Goal: Task Accomplishment & Management: Manage account settings

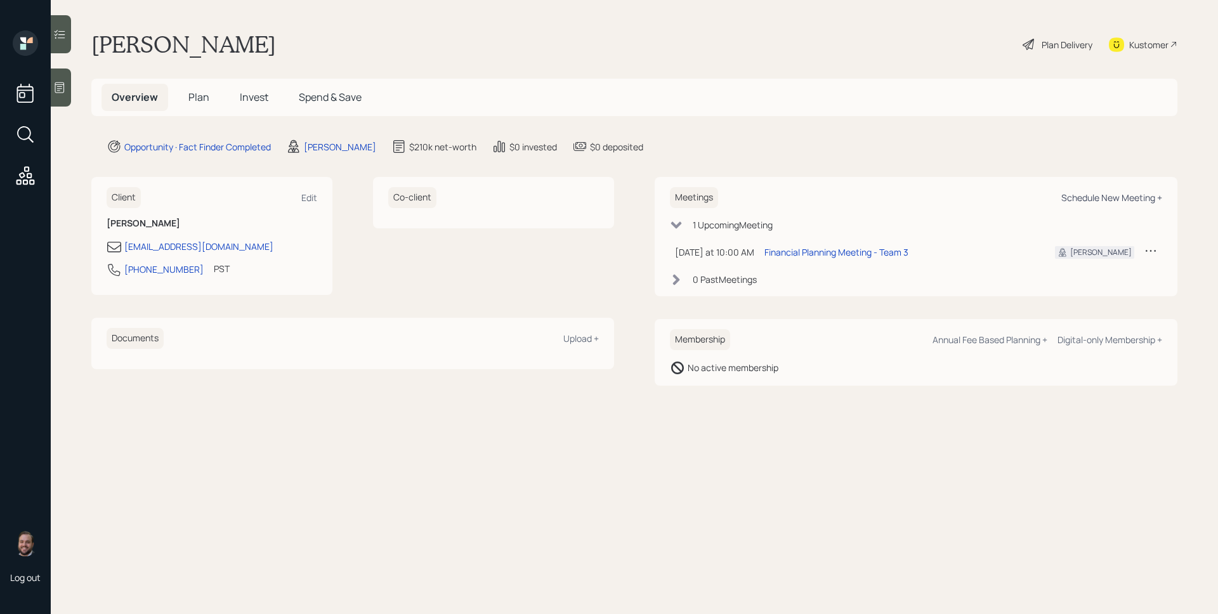
click at [1134, 197] on div "Schedule New Meeting +" at bounding box center [1111, 198] width 101 height 12
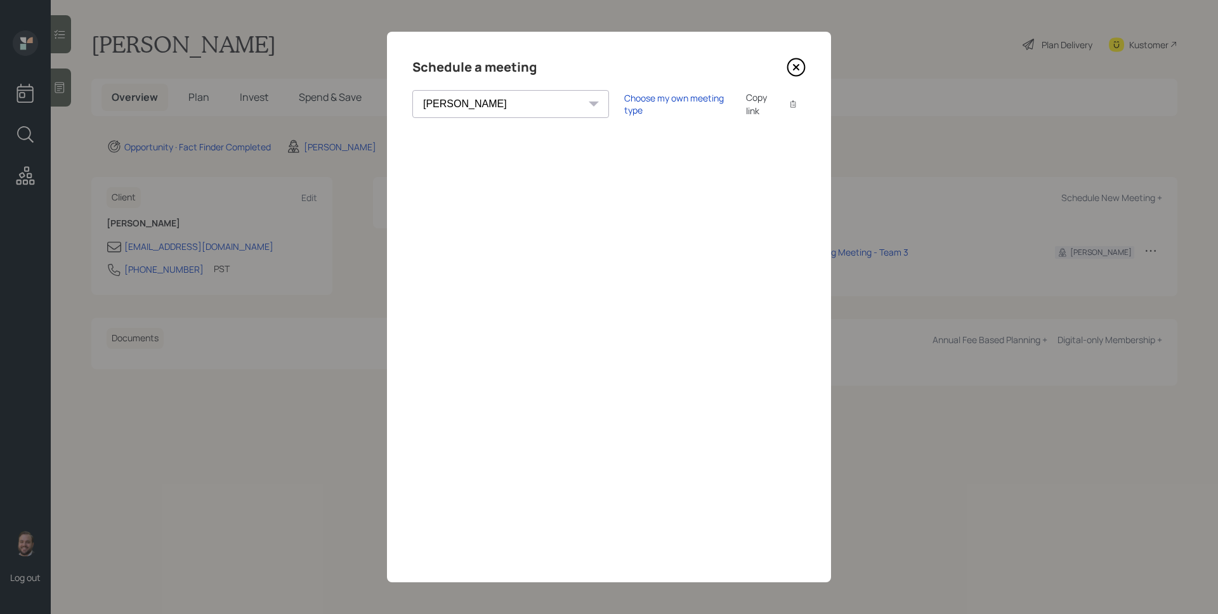
click at [447, 105] on select "Theresa Spinello Matthew Burke Xavier Ross Eitan Bar-David Ian Yamey Trevor Nel…" at bounding box center [510, 104] width 197 height 28
select select "round-robin"
click at [412, 90] on select "Theresa Spinello Matthew Burke Xavier Ross Eitan Bar-David Ian Yamey Trevor Nel…" at bounding box center [510, 104] width 197 height 28
click at [799, 69] on icon at bounding box center [796, 67] width 19 height 19
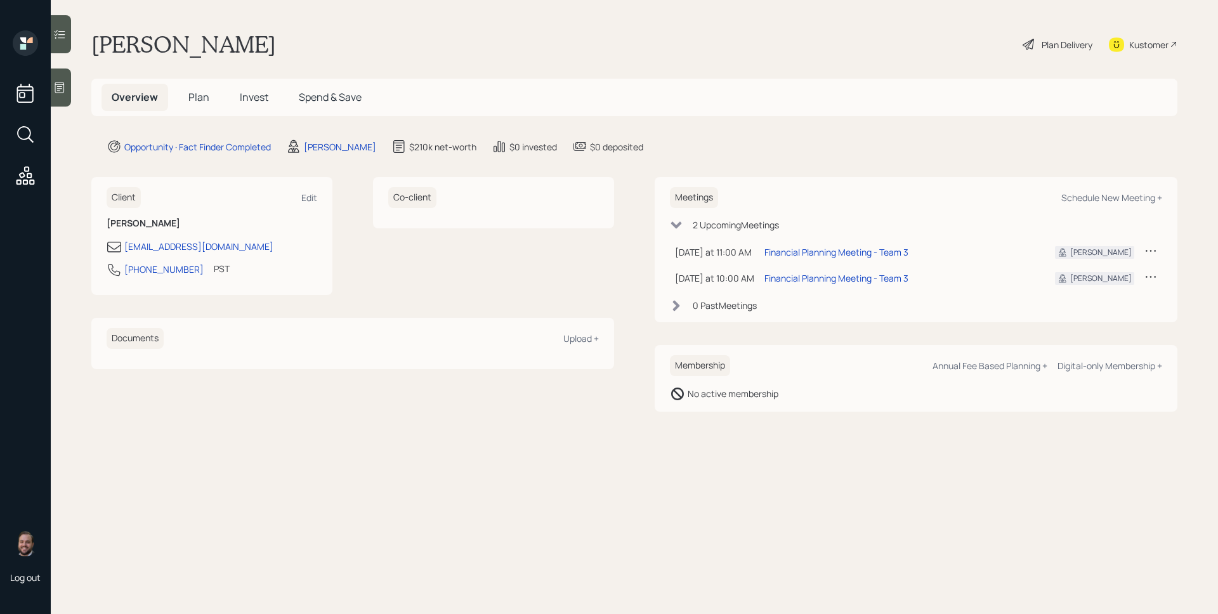
click at [63, 86] on icon at bounding box center [60, 87] width 10 height 11
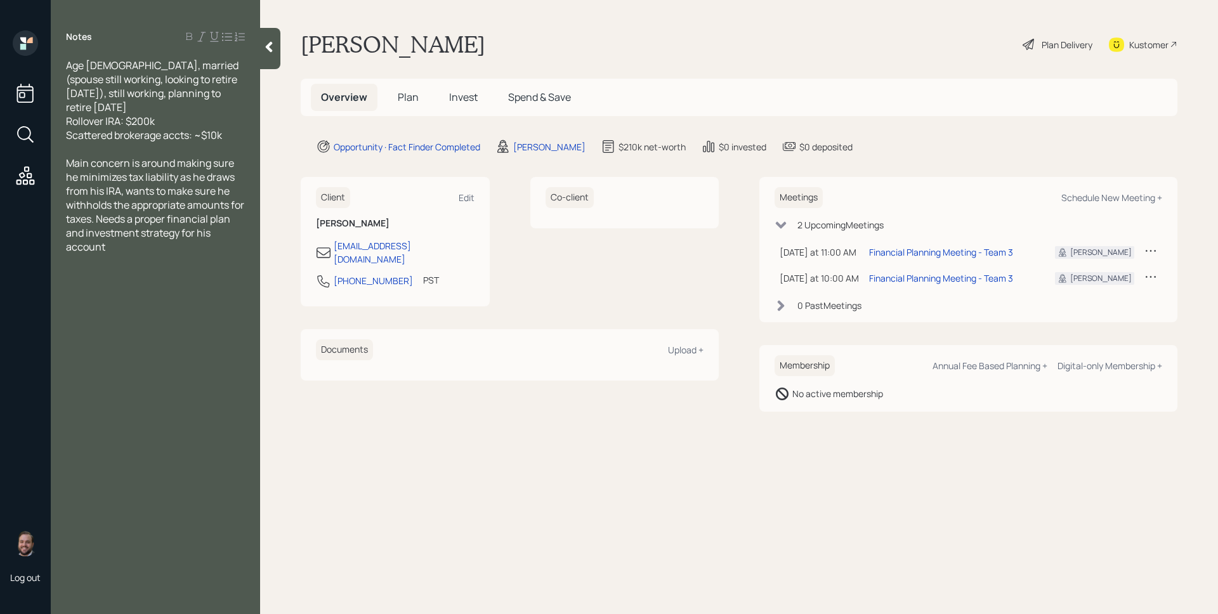
click at [821, 48] on div "[PERSON_NAME] Plan Delivery Kustomer" at bounding box center [739, 44] width 877 height 28
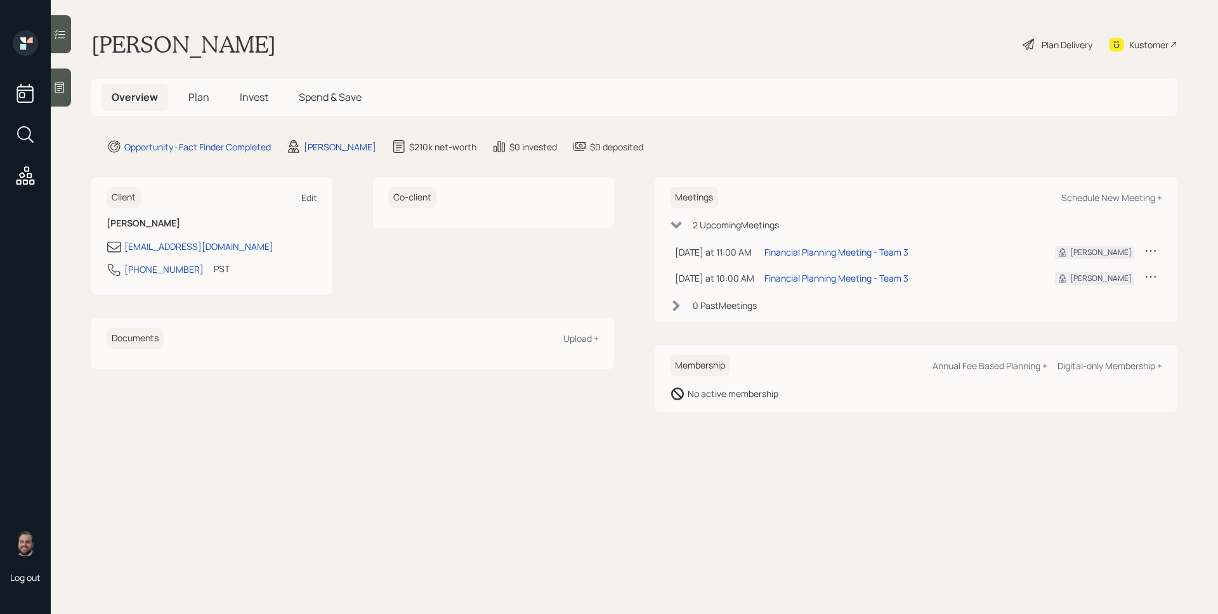
click at [314, 202] on div "Edit" at bounding box center [309, 198] width 16 height 12
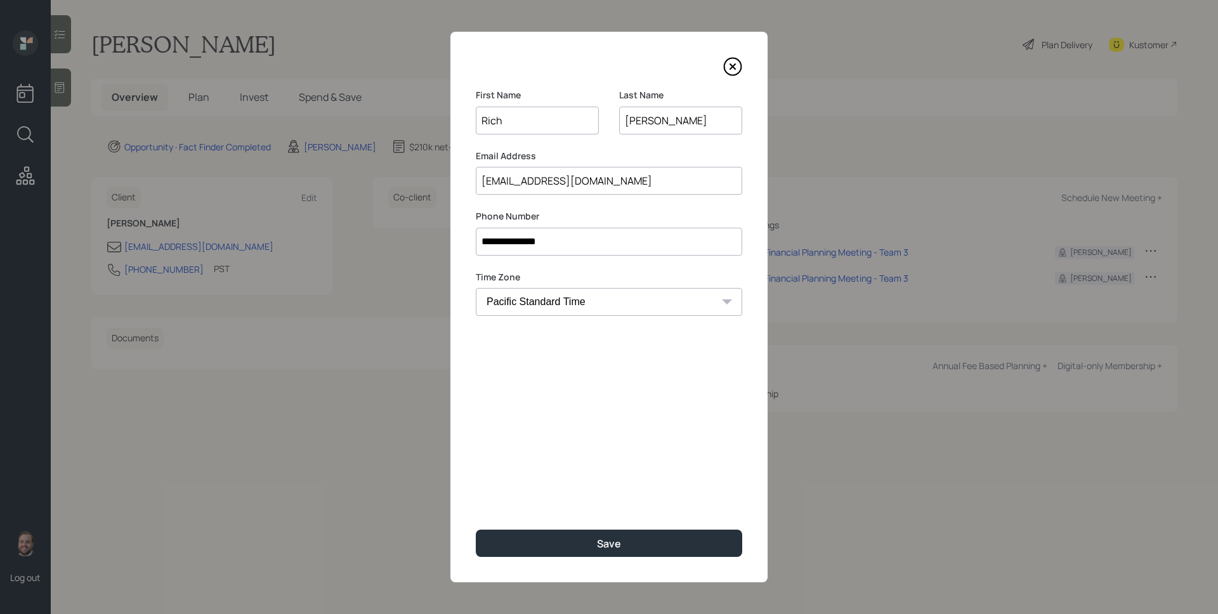
click at [530, 298] on select "Eastern Standard Time Central Standard Time Mountain Standard Time Pacific Stan…" at bounding box center [609, 302] width 266 height 28
select select "America/Chicago"
click at [476, 288] on select "Eastern Standard Time Central Standard Time Mountain Standard Time Pacific Stan…" at bounding box center [609, 302] width 266 height 28
click at [616, 535] on button "Save" at bounding box center [609, 543] width 266 height 27
